Goal: Contribute content

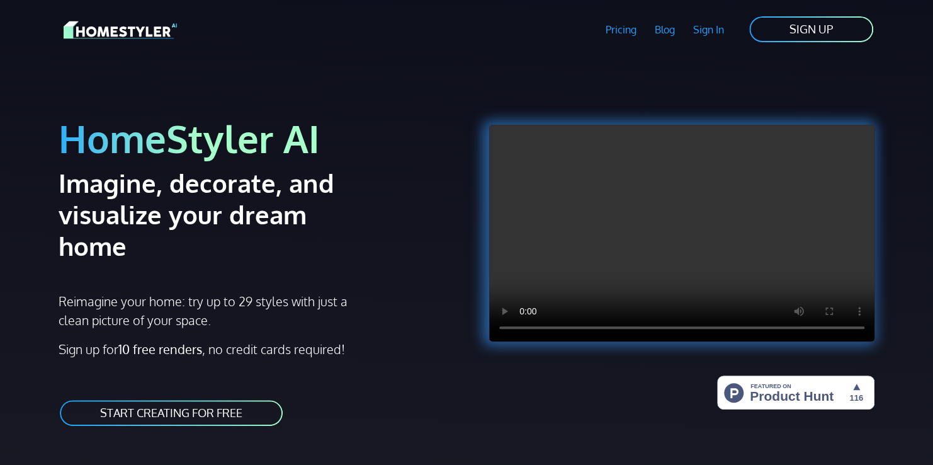
click at [720, 29] on link "Sign In" at bounding box center [708, 29] width 49 height 29
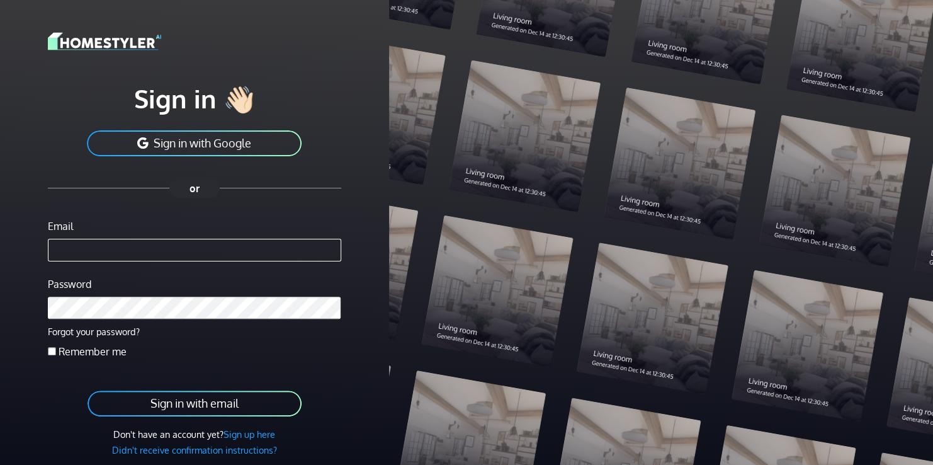
click at [214, 145] on button "Sign in with Google" at bounding box center [194, 143] width 217 height 28
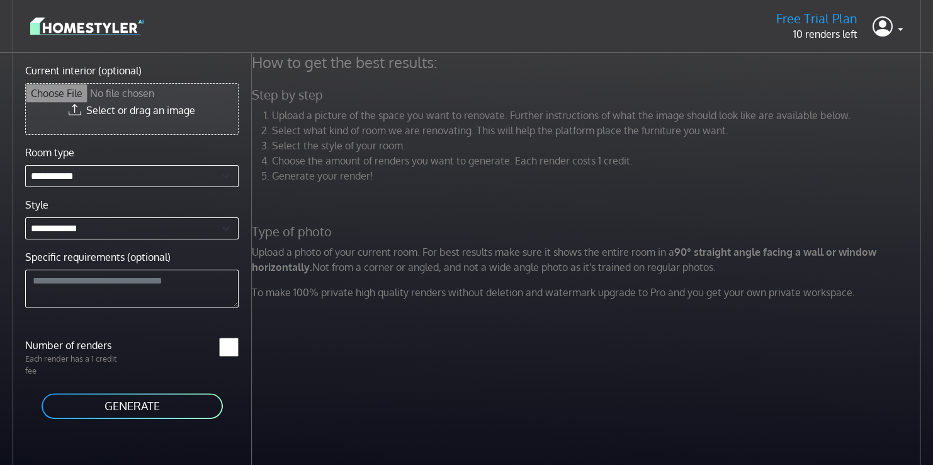
click at [134, 110] on input "Current interior (optional)" at bounding box center [132, 109] width 212 height 50
